Goal: Find contact information: Find contact information

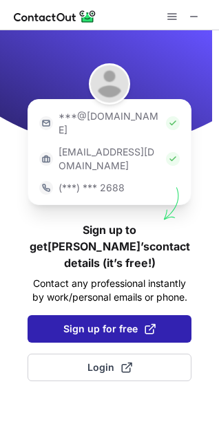
click at [134, 322] on span "Sign up for free" at bounding box center [109, 329] width 92 height 14
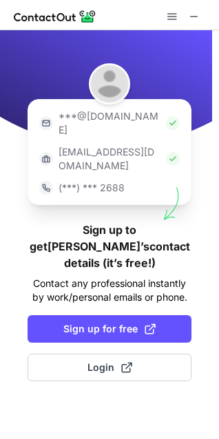
click at [197, 5] on div at bounding box center [109, 15] width 219 height 30
click at [197, 11] on span at bounding box center [194, 16] width 11 height 11
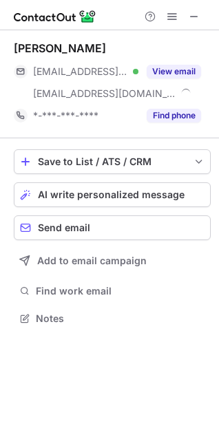
scroll to position [309, 219]
click at [155, 130] on div "Robert Andris ***@mac.com Verified ***@flowvision.com View email *-***-***-****…" at bounding box center [112, 84] width 197 height 108
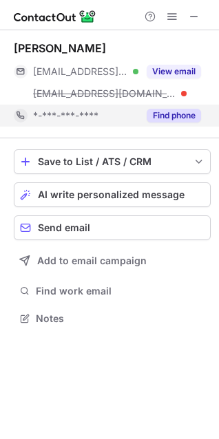
click at [158, 120] on button "Find phone" at bounding box center [174, 116] width 54 height 14
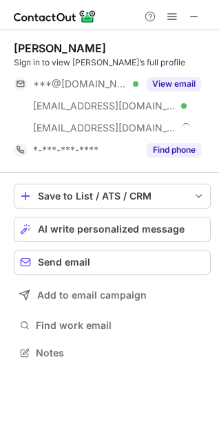
scroll to position [343, 219]
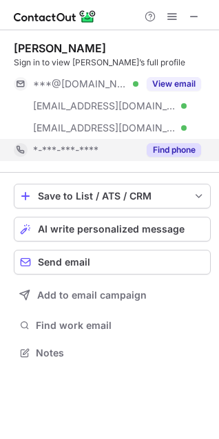
click at [193, 155] on button "Find phone" at bounding box center [174, 150] width 54 height 14
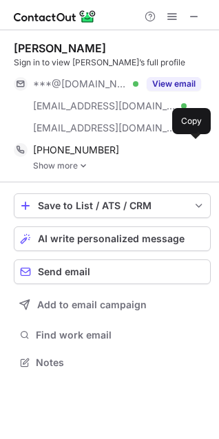
scroll to position [353, 219]
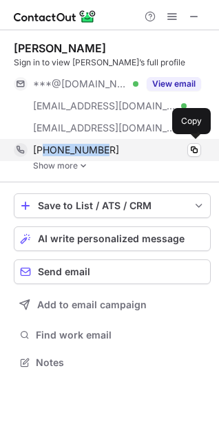
drag, startPoint x: 112, startPoint y: 147, endPoint x: 45, endPoint y: 157, distance: 67.4
click at [45, 157] on div "+18557973330 Copy" at bounding box center [107, 150] width 187 height 22
copy span "8557973330"
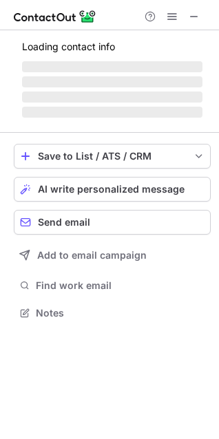
scroll to position [321, 219]
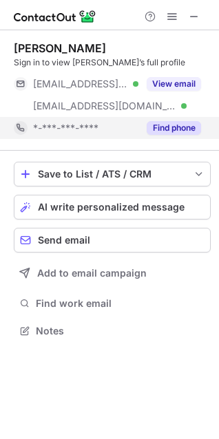
click at [173, 128] on button "Find phone" at bounding box center [174, 128] width 54 height 14
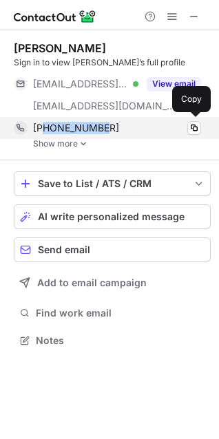
drag, startPoint x: 136, startPoint y: 130, endPoint x: 42, endPoint y: 124, distance: 93.8
click at [42, 124] on div "+16126447694" at bounding box center [117, 128] width 168 height 12
copy span "6126447694"
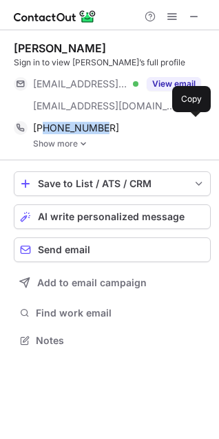
copy span "6126447694"
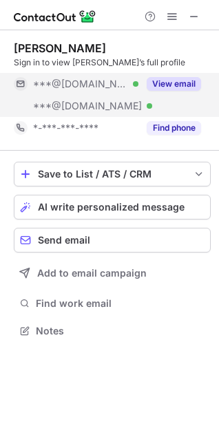
scroll to position [321, 219]
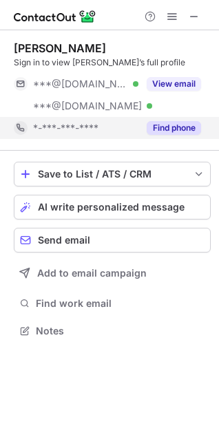
click at [168, 131] on button "Find phone" at bounding box center [174, 128] width 54 height 14
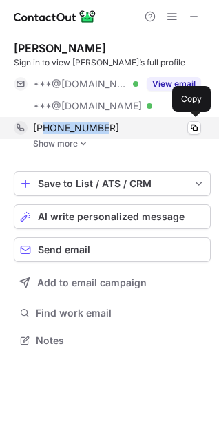
copy span "4106387055"
drag, startPoint x: 140, startPoint y: 121, endPoint x: 42, endPoint y: 134, distance: 99.3
click at [42, 134] on div "[PHONE_NUMBER] Copy" at bounding box center [107, 128] width 187 height 22
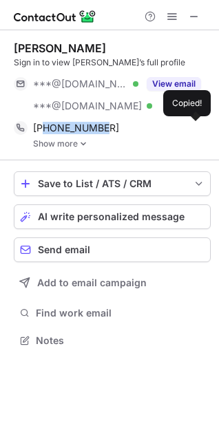
copy span "4106387055"
